Goal: Navigation & Orientation: Find specific page/section

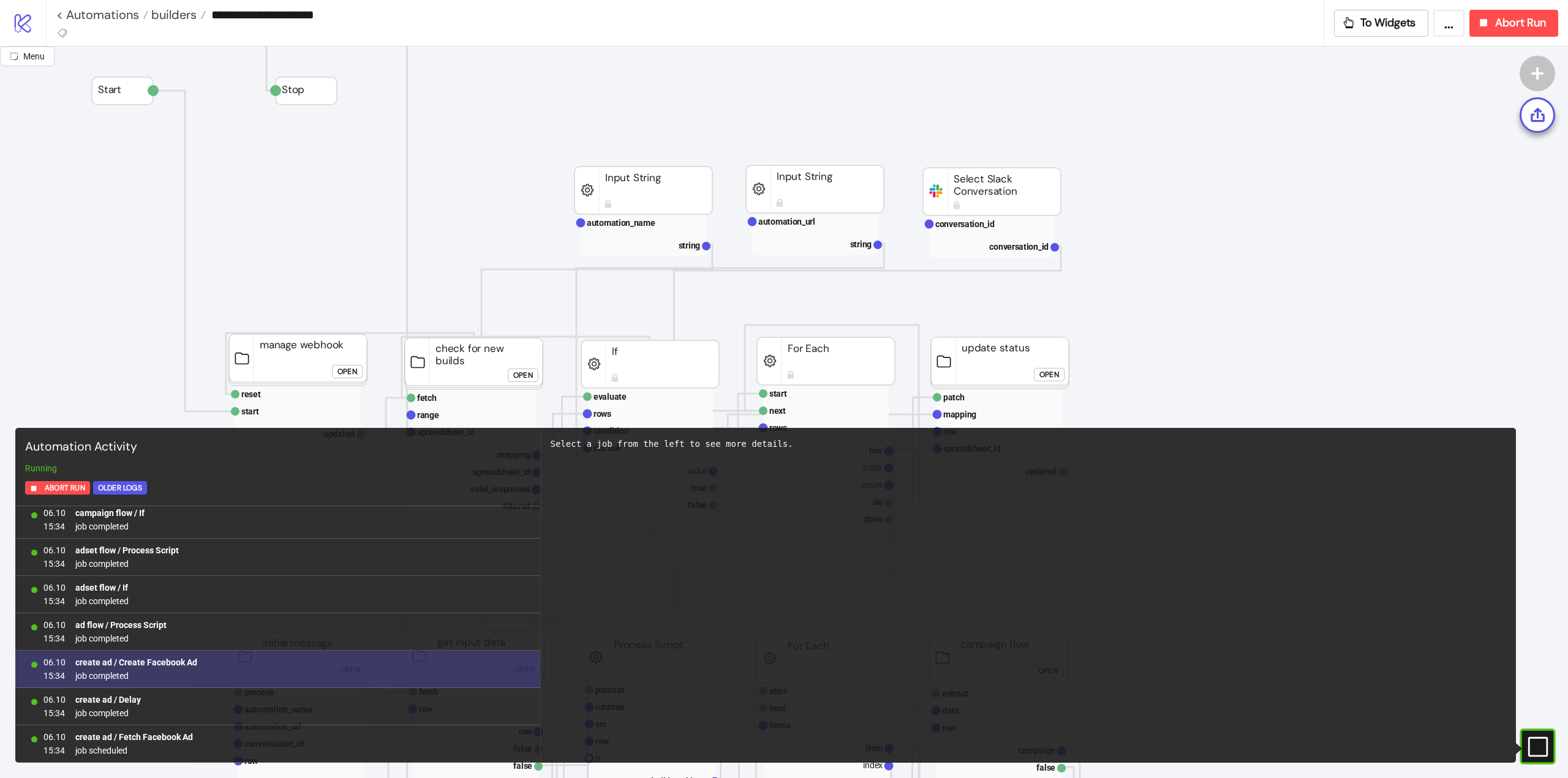
scroll to position [1653, 0]
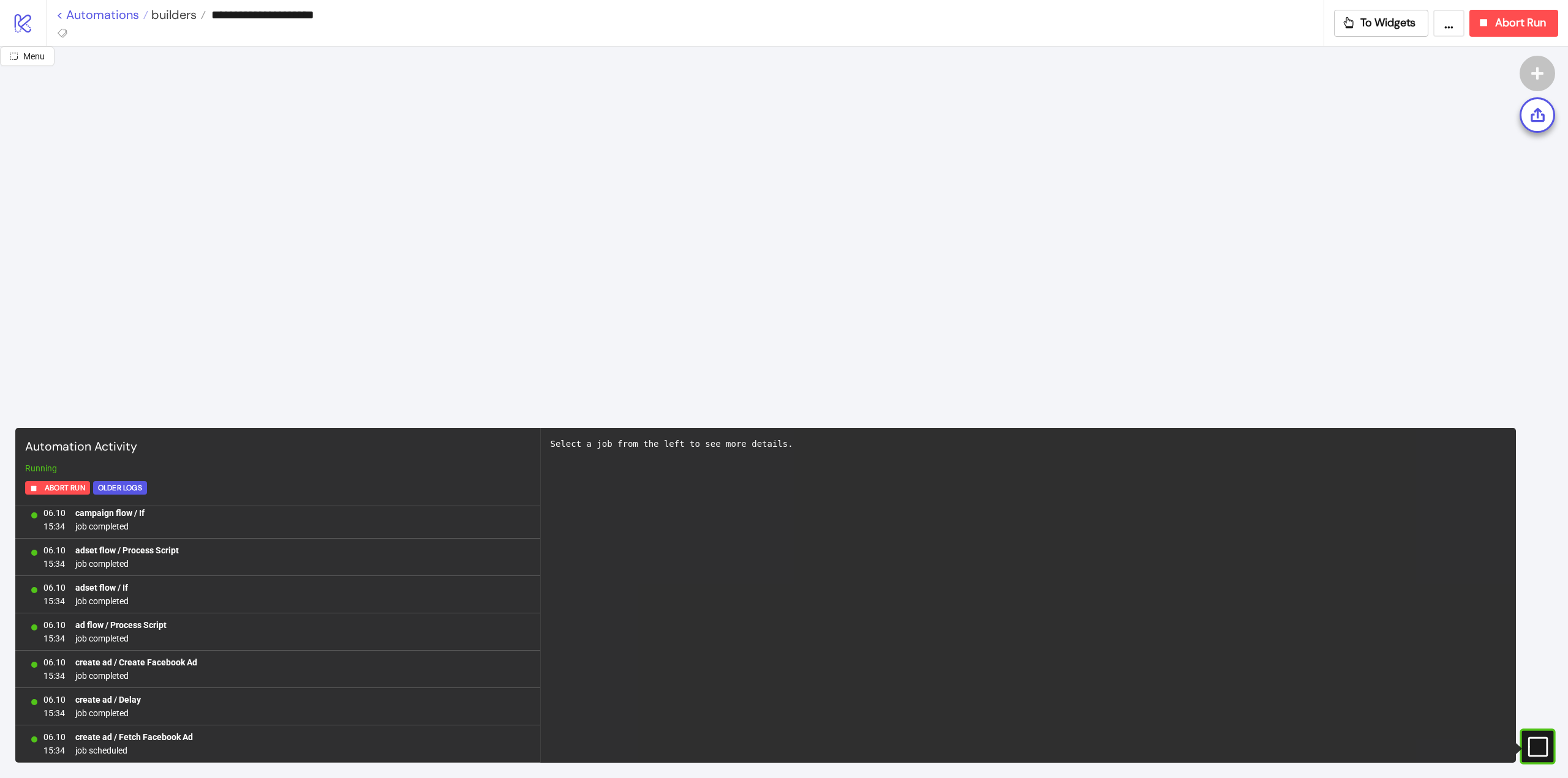
click at [110, 19] on link "< Automations" at bounding box center [103, 15] width 92 height 12
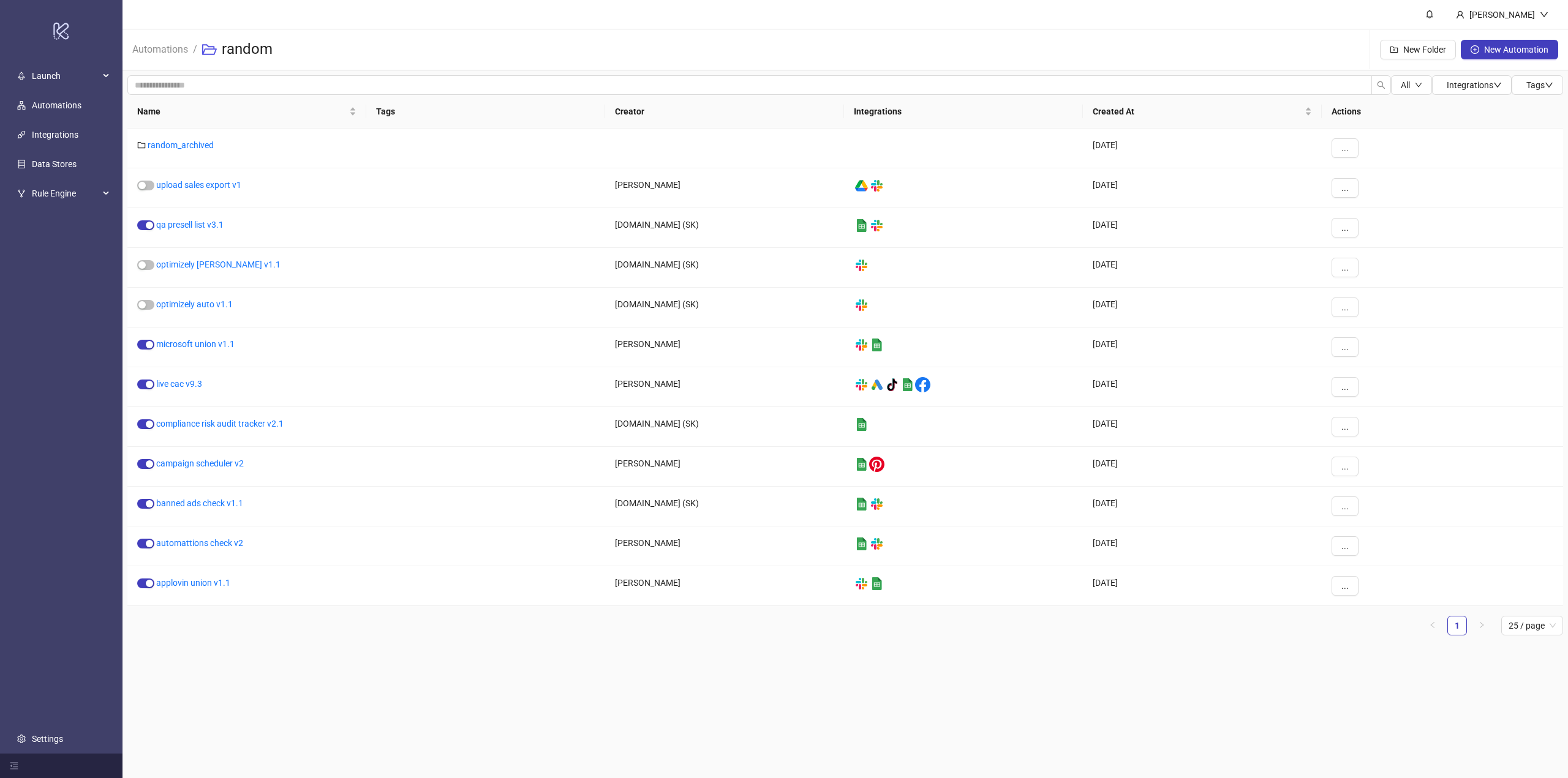
click at [845, 37] on div "Automations / random New Folder New Automation" at bounding box center [845, 50] width 1446 height 41
click at [1129, 35] on div "Automations / random New Folder New Automation" at bounding box center [845, 50] width 1446 height 41
click at [1168, 31] on div "Automations / random New Folder New Automation" at bounding box center [845, 50] width 1446 height 41
click at [617, 692] on main "Marcin Piosik Automations / random New Folder New Automation All Integrations T…" at bounding box center [845, 389] width 1446 height 778
click at [382, 645] on div "All Integrations Tags Name Tags Creator Integrations Created At Actions random_…" at bounding box center [845, 360] width 1446 height 580
